Goal: Task Accomplishment & Management: Use online tool/utility

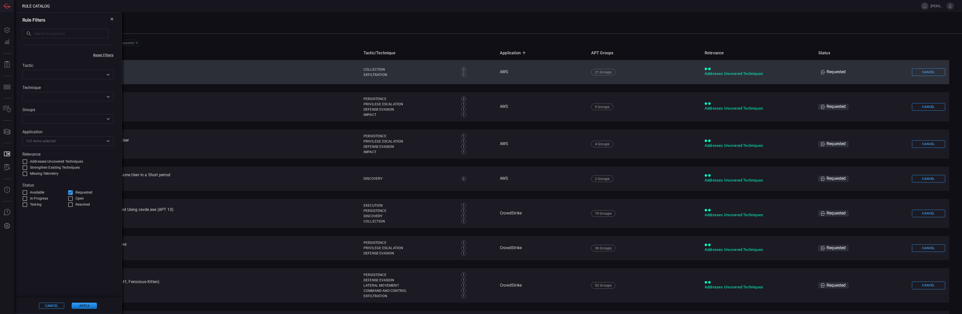
click at [166, 64] on td "AWS - A File or a Mount Target Created on EFS Read More" at bounding box center [189, 72] width 339 height 24
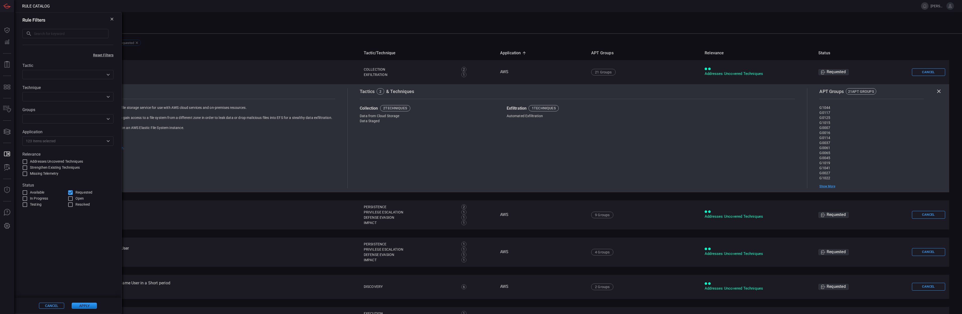
click at [71, 192] on input "Requested" at bounding box center [70, 193] width 6 height 6
checkbox input "false"
click at [219, 50] on th "Name" at bounding box center [190, 53] width 340 height 14
click at [113, 22] on button at bounding box center [111, 20] width 3 height 5
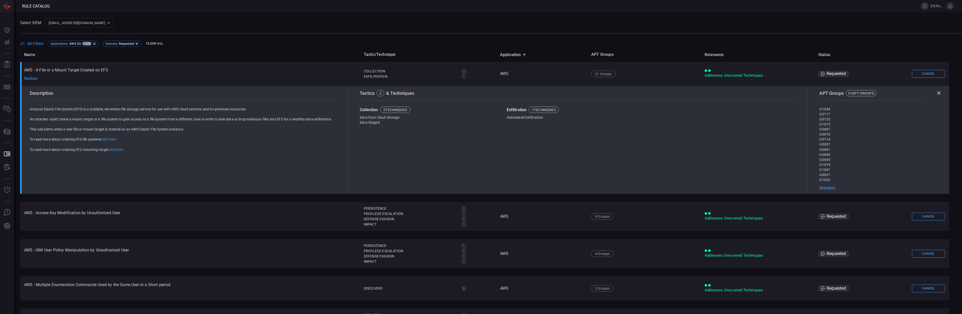
click at [326, 23] on div "Select SIEM [EMAIL_ADDRESS][DOMAIN_NAME] ce81084e-d69a-4826-8c7e-b83218b2d3dc ​" at bounding box center [491, 22] width 942 height 9
click at [33, 44] on span "All Filters" at bounding box center [35, 43] width 16 height 5
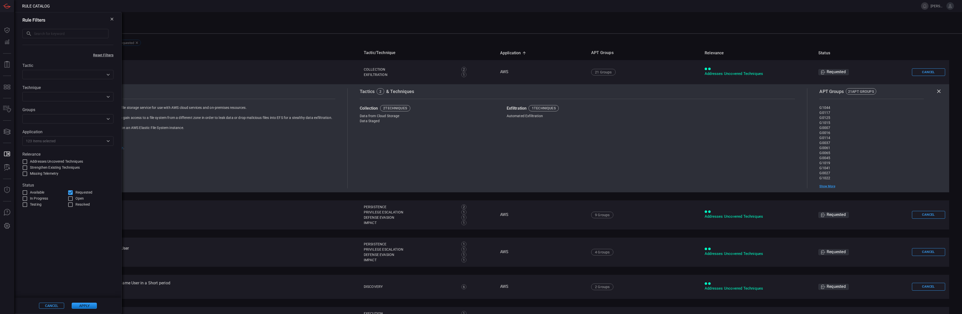
click at [70, 193] on input "Requested" at bounding box center [70, 193] width 6 height 6
checkbox input "false"
click at [27, 192] on input "Available" at bounding box center [25, 193] width 6 height 6
checkbox input "true"
click at [84, 303] on button "Apply" at bounding box center [84, 306] width 25 height 6
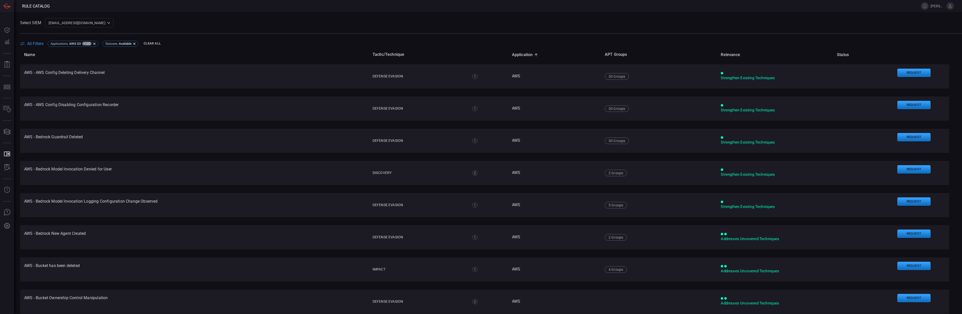
scroll to position [820, 0]
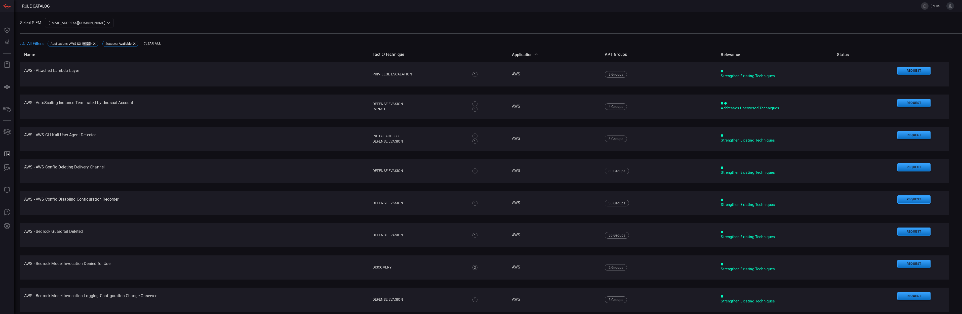
click at [29, 43] on span "All Filters" at bounding box center [35, 43] width 16 height 5
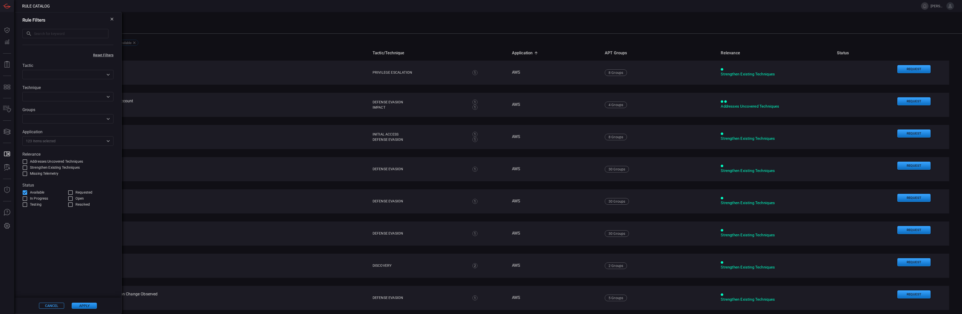
click at [27, 192] on input "Available" at bounding box center [25, 193] width 6 height 6
checkbox input "false"
click at [73, 198] on input "Open" at bounding box center [70, 199] width 6 height 6
checkbox input "true"
click at [88, 307] on button "Apply" at bounding box center [84, 306] width 25 height 6
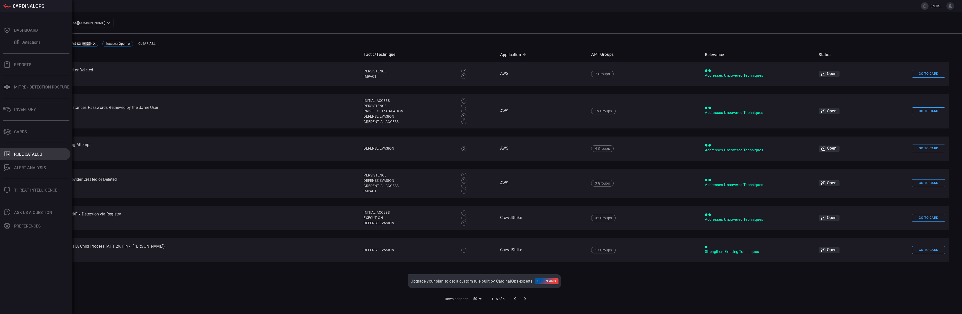
click at [18, 153] on div "Rule Catalog" at bounding box center [28, 154] width 28 height 5
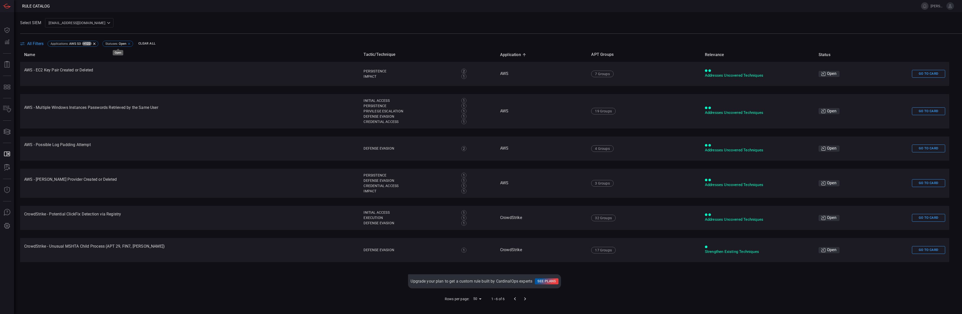
click at [131, 43] on icon at bounding box center [129, 44] width 4 height 4
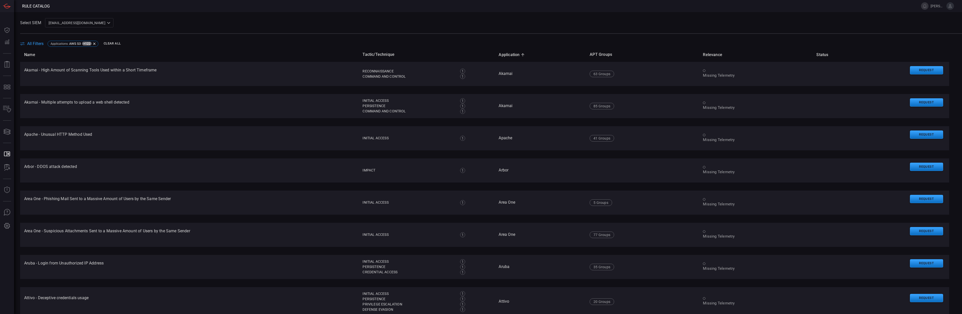
click at [31, 41] on span "All Filters" at bounding box center [35, 43] width 16 height 5
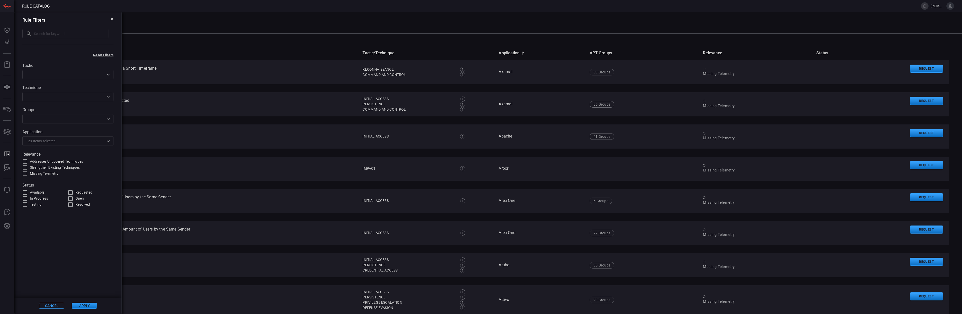
click at [43, 192] on span "Available" at bounding box center [37, 192] width 14 height 5
click at [28, 192] on input "Available" at bounding box center [25, 193] width 6 height 6
checkbox input "true"
click at [89, 304] on button "Apply" at bounding box center [84, 306] width 25 height 6
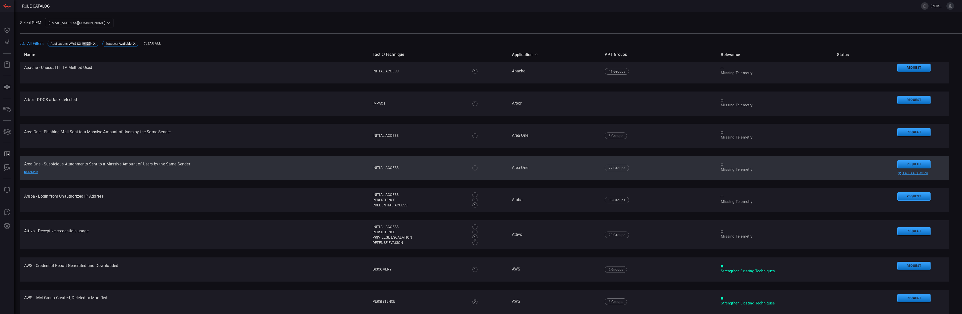
scroll to position [103, 0]
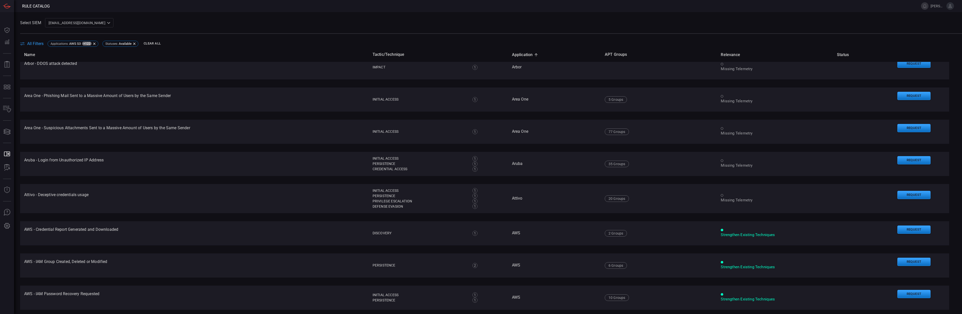
click at [41, 45] on span "All Filters" at bounding box center [35, 43] width 16 height 5
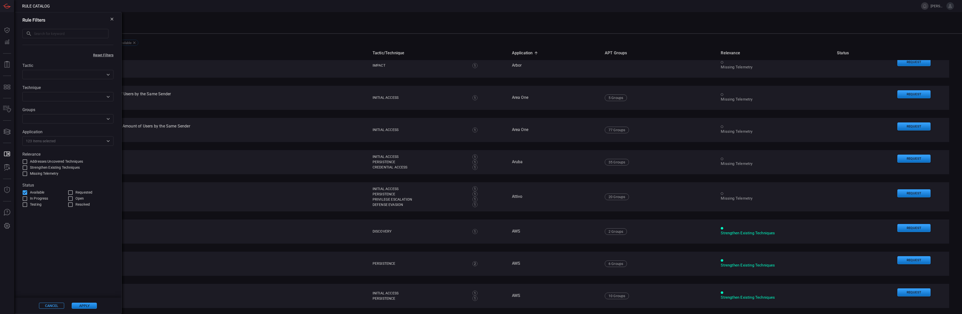
click at [49, 140] on span "123 Items selected" at bounding box center [41, 141] width 30 height 5
click at [112, 17] on div "Rule Filters ​ ​" at bounding box center [67, 31] width 107 height 39
click at [112, 15] on div "Rule Filters ​ ​" at bounding box center [67, 31] width 107 height 39
click at [112, 18] on icon at bounding box center [111, 19] width 3 height 3
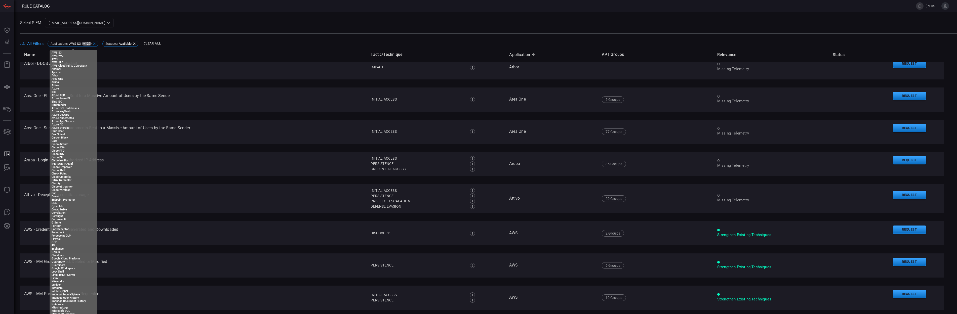
click at [93, 41] on div "Applications : AWS S3 +122" at bounding box center [73, 44] width 51 height 6
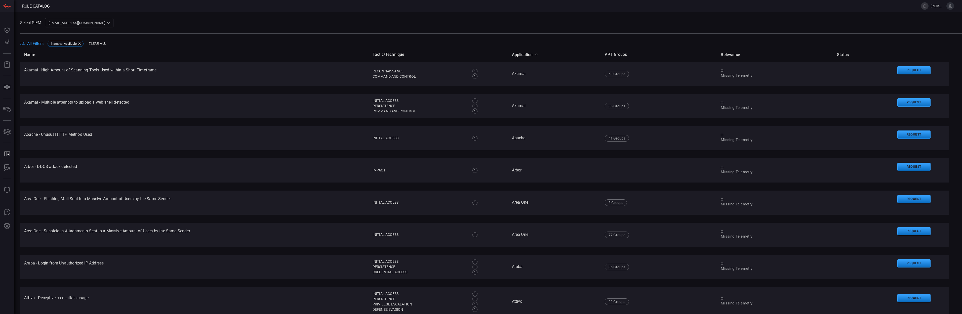
click at [35, 43] on span "All Filters" at bounding box center [35, 43] width 16 height 5
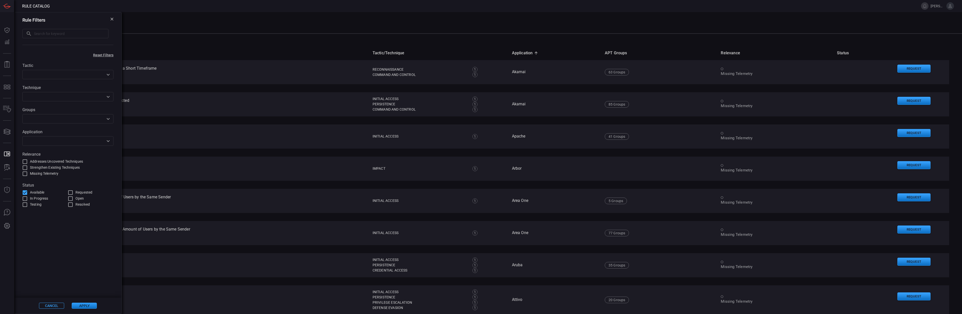
click at [43, 144] on input "text" at bounding box center [64, 141] width 80 height 6
click at [103, 152] on li "Crowd Strike" at bounding box center [67, 155] width 85 height 9
type input "crowd"
click at [91, 278] on span at bounding box center [67, 253] width 107 height 90
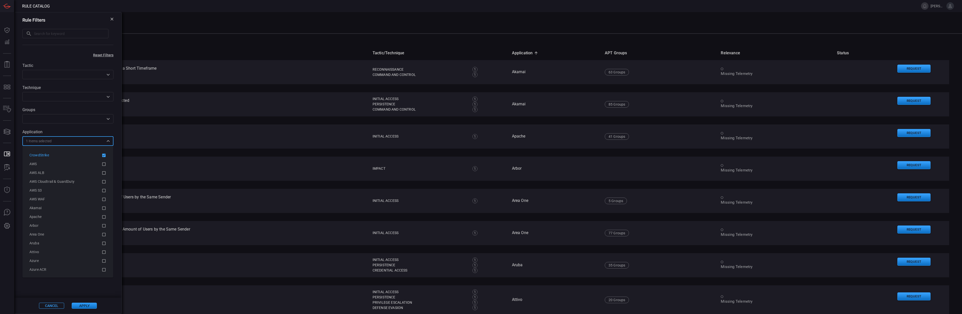
click at [59, 144] on input "text" at bounding box center [78, 141] width 52 height 6
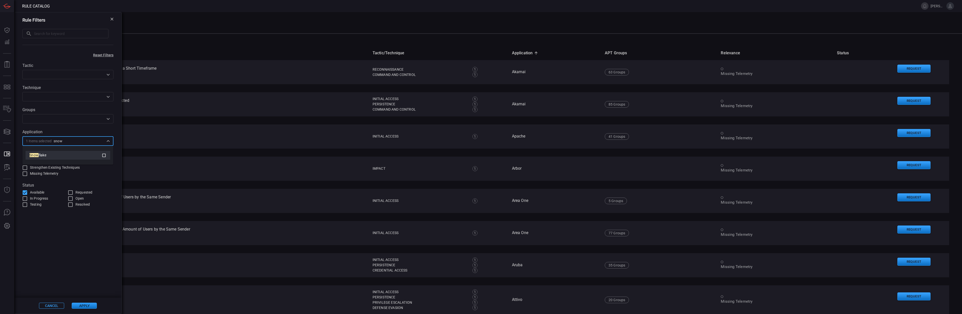
click at [103, 153] on icon at bounding box center [104, 155] width 5 height 6
type input "snow"
click at [79, 265] on span at bounding box center [67, 253] width 107 height 90
click at [86, 305] on button "Apply" at bounding box center [84, 306] width 25 height 6
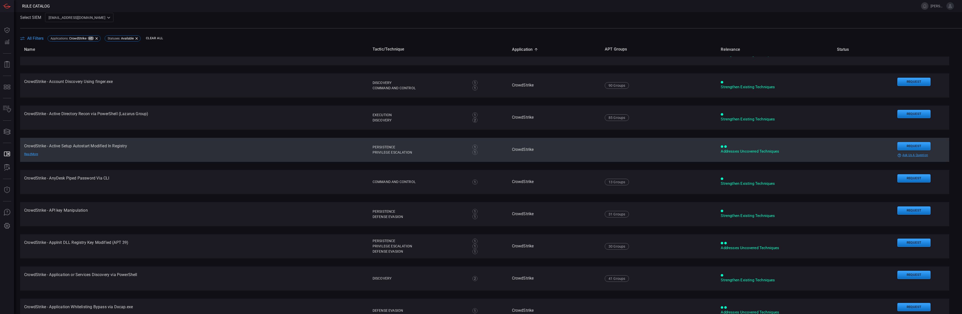
scroll to position [0, 0]
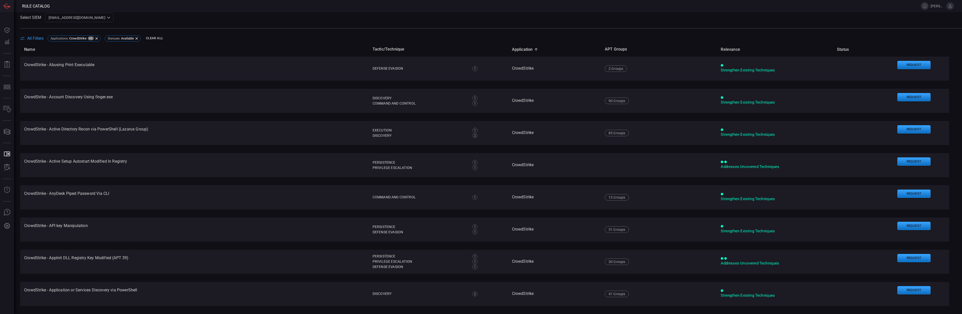
click at [521, 49] on span "Application sorted ascending" at bounding box center [525, 50] width 27 height 6
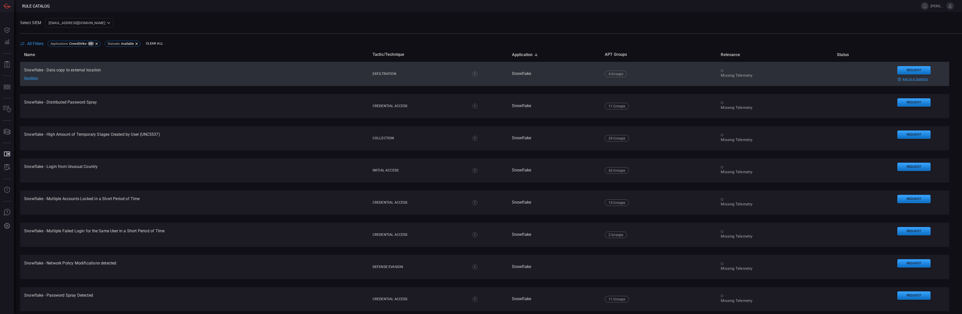
click at [176, 79] on td "Snowflake - Data copy to external location Read More" at bounding box center [194, 74] width 349 height 24
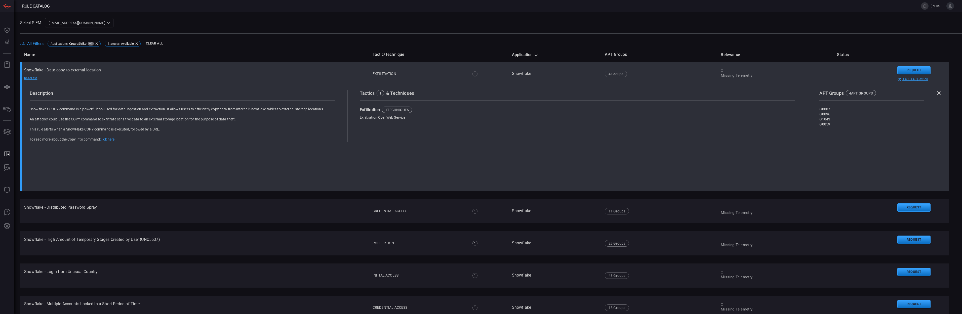
click at [94, 72] on td "Snowflake - Data copy to external location Read Less" at bounding box center [194, 74] width 349 height 24
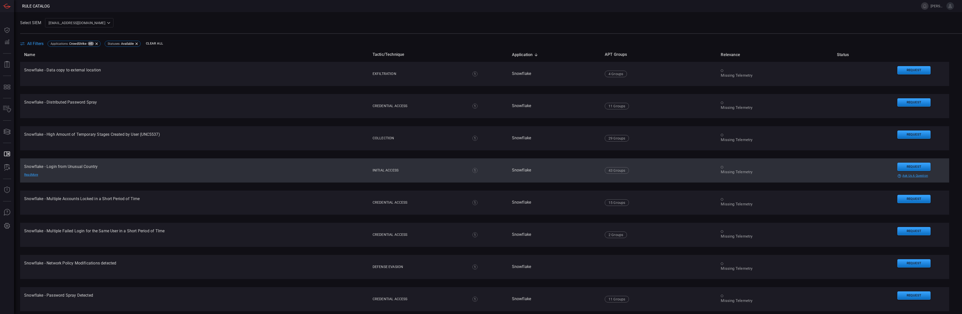
click at [116, 171] on td "Snowflake - Login from Unusual Country Read More" at bounding box center [194, 171] width 349 height 24
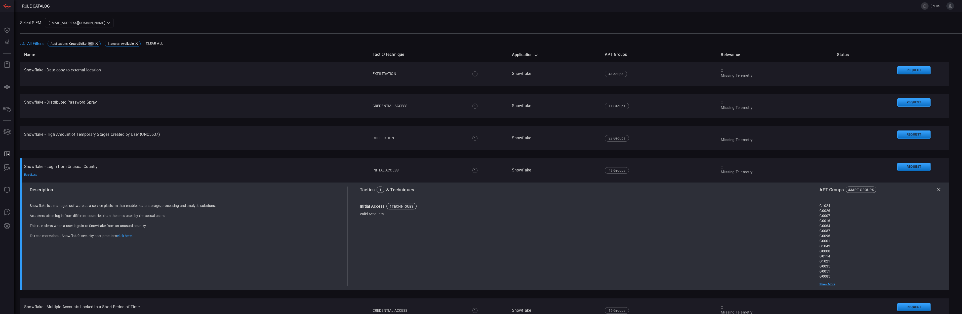
click at [824, 283] on div "Show More" at bounding box center [872, 285] width 104 height 4
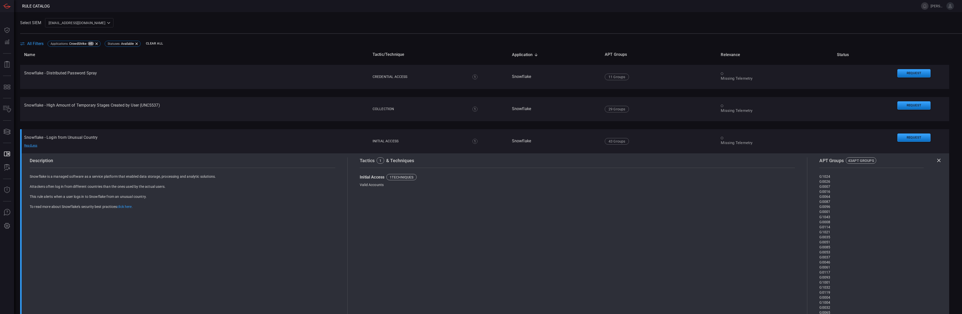
scroll to position [59, 0]
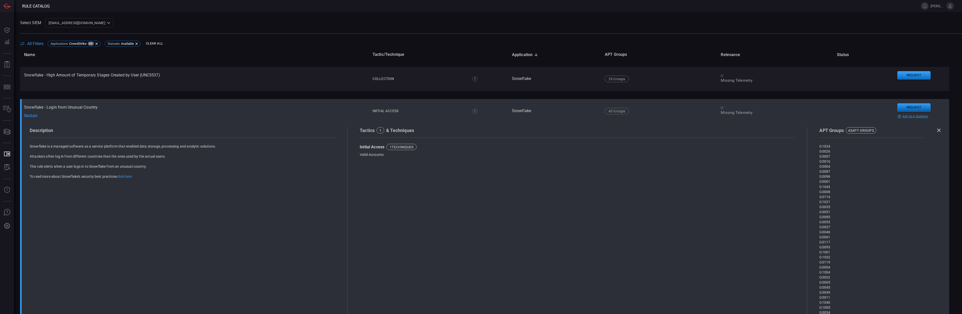
click at [916, 109] on button "Request" at bounding box center [914, 107] width 33 height 8
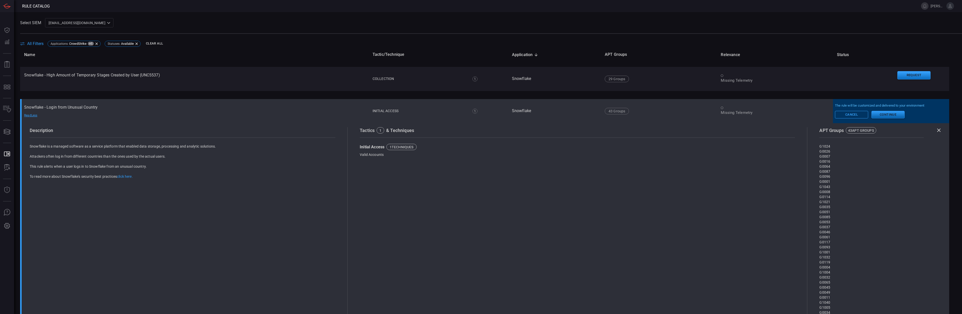
click at [884, 114] on button "Continue" at bounding box center [888, 115] width 33 height 8
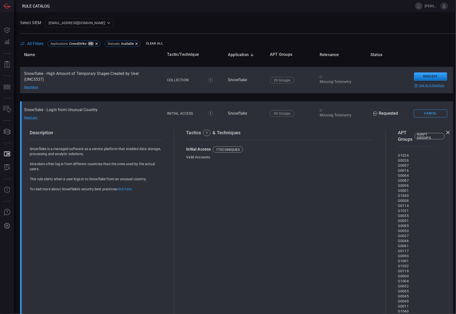
click at [105, 89] on td "Snowflake - High Amount of Temporary Stages Created by User (UNC5537) Read More" at bounding box center [91, 80] width 143 height 27
